Goal: Find contact information: Find contact information

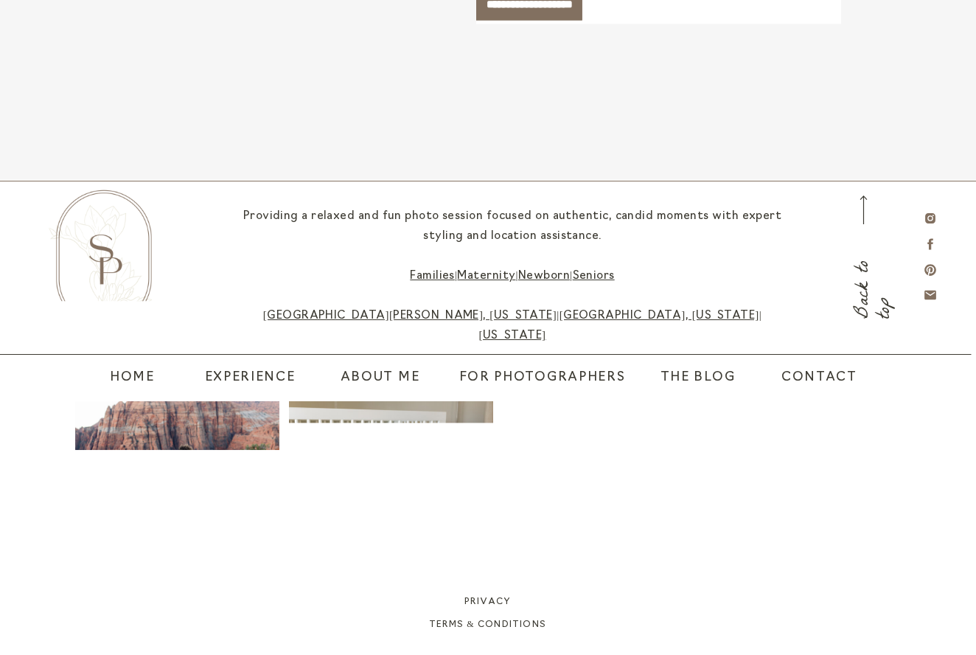
scroll to position [6769, 0]
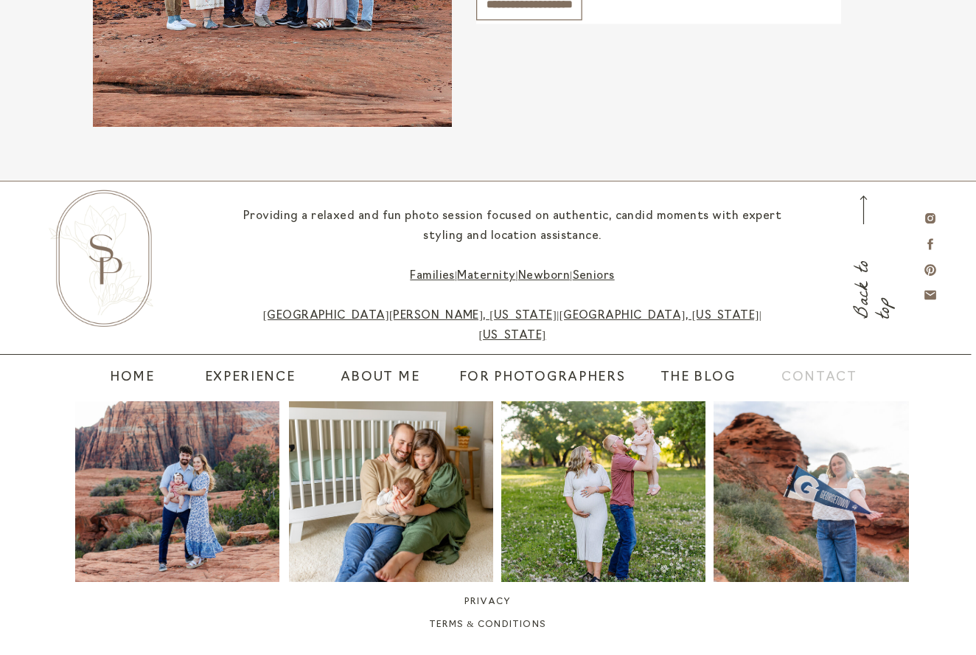
click at [834, 369] on nav "contact" at bounding box center [812, 378] width 60 height 21
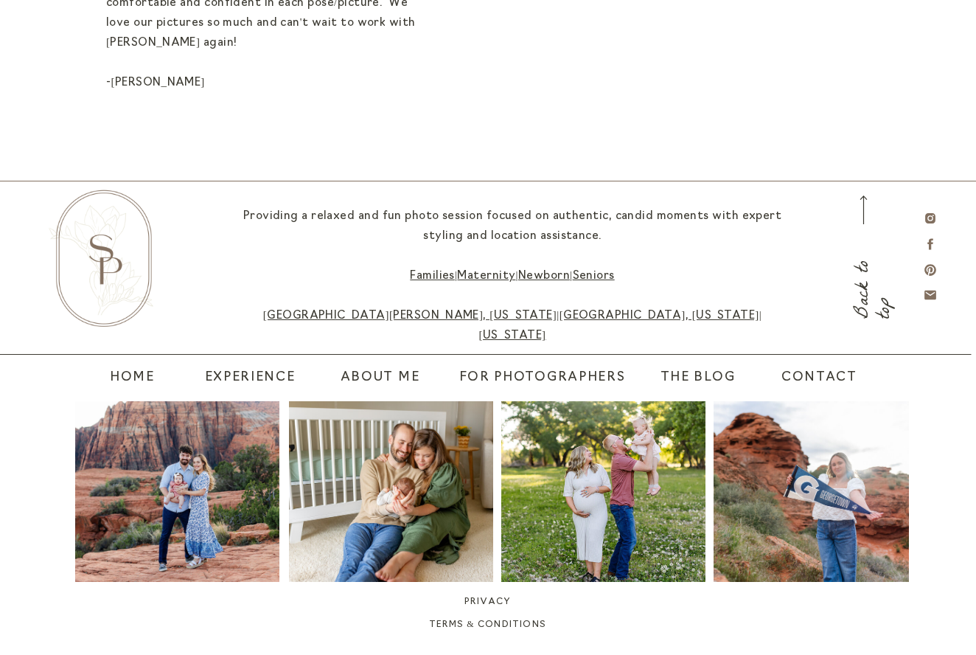
scroll to position [1354, 0]
click at [264, 387] on nav "Experience" at bounding box center [250, 378] width 100 height 21
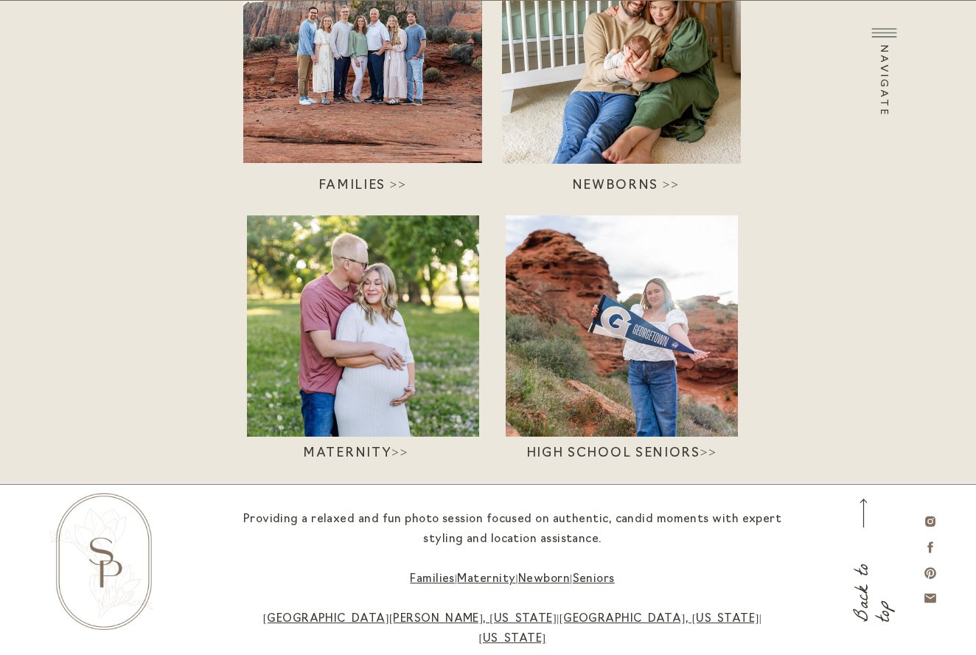
scroll to position [278, 0]
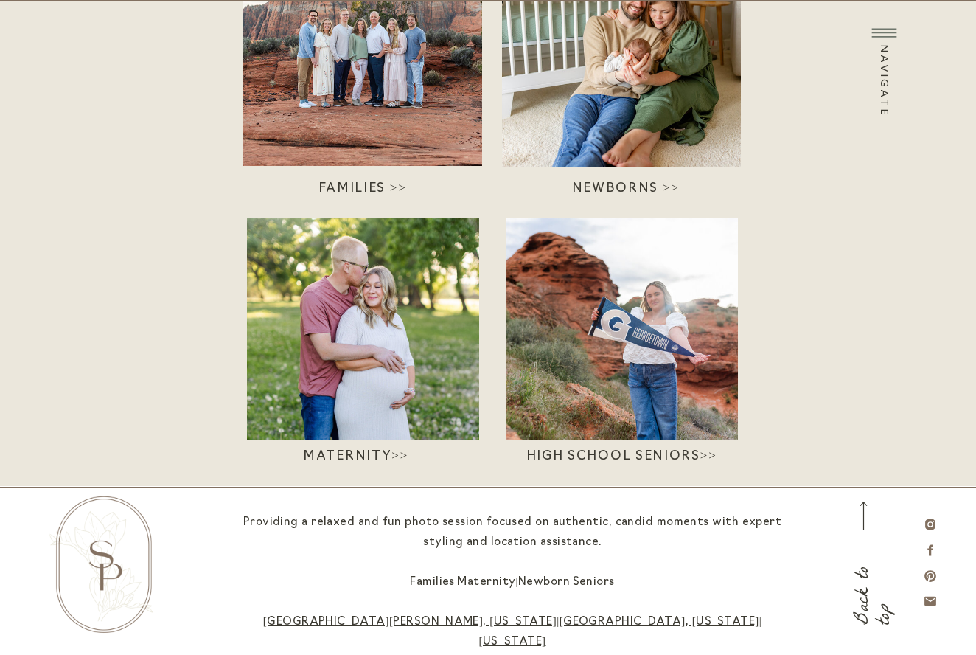
click at [627, 451] on h3 "High School SEniors>>" at bounding box center [621, 455] width 212 height 16
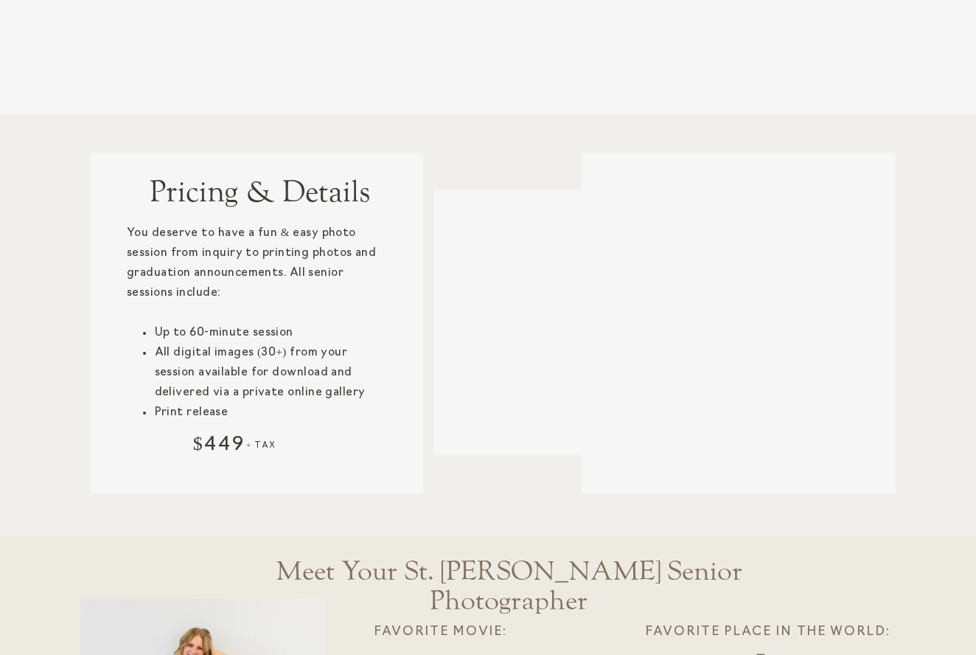
scroll to position [3075, 0]
